Goal: Find specific page/section: Find specific page/section

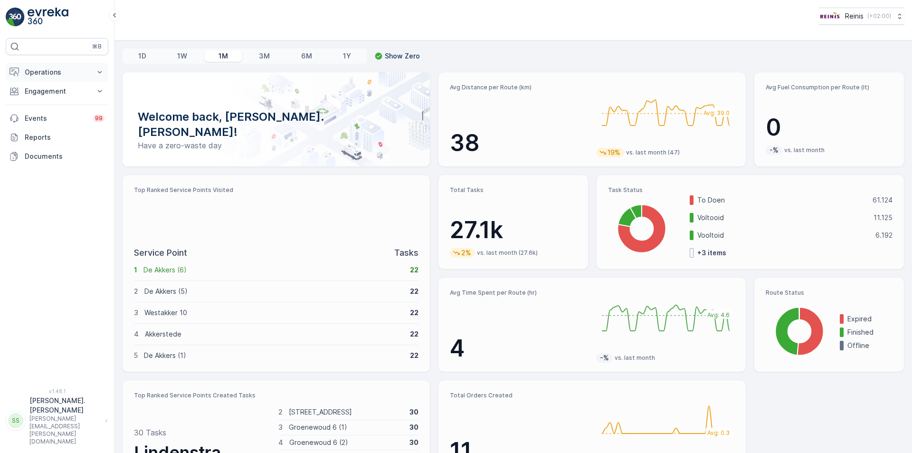
click at [98, 73] on icon at bounding box center [99, 71] width 9 height 9
click at [47, 84] on p "Insights" at bounding box center [36, 88] width 24 height 9
